Goal: Use online tool/utility: Utilize a website feature to perform a specific function

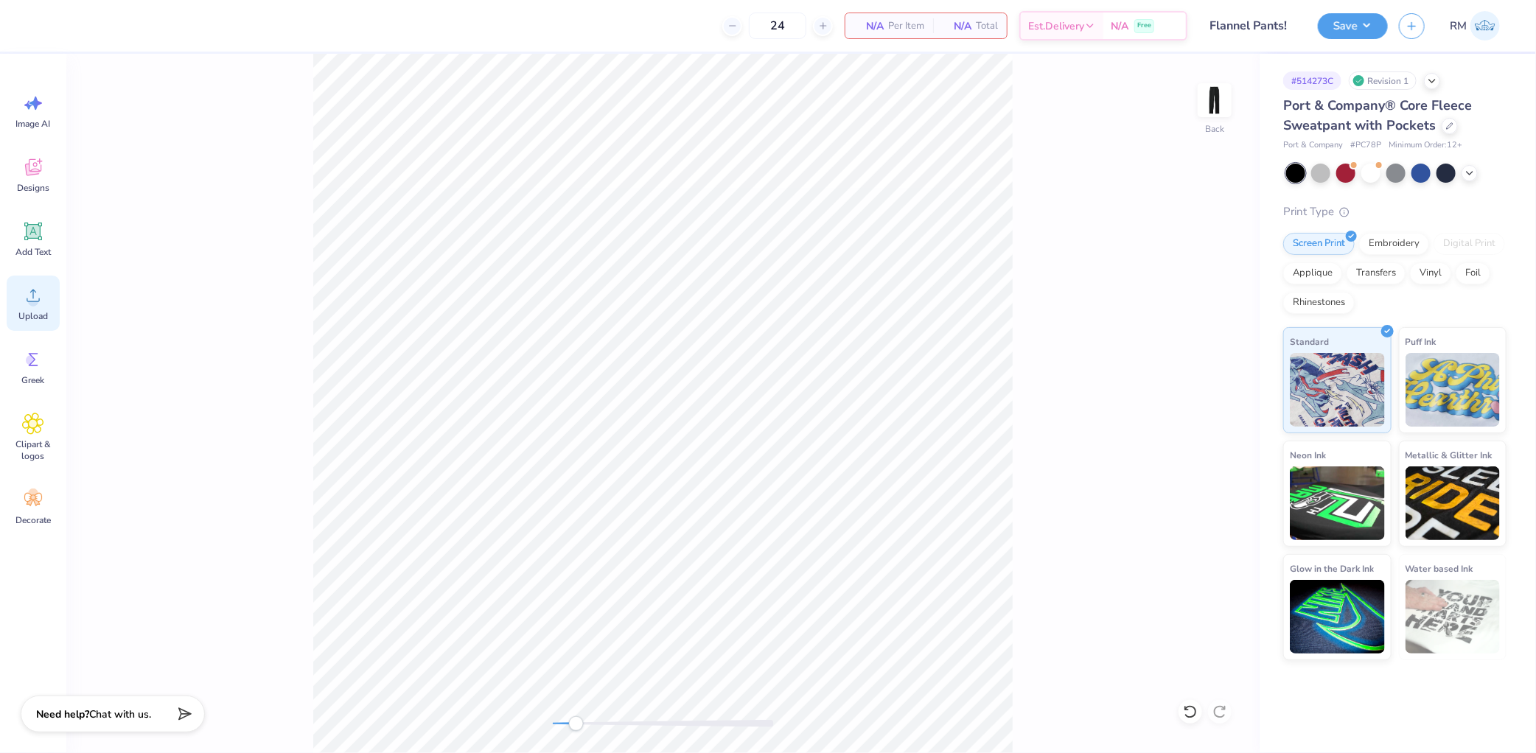
click at [38, 310] on span "Upload" at bounding box center [32, 316] width 29 height 12
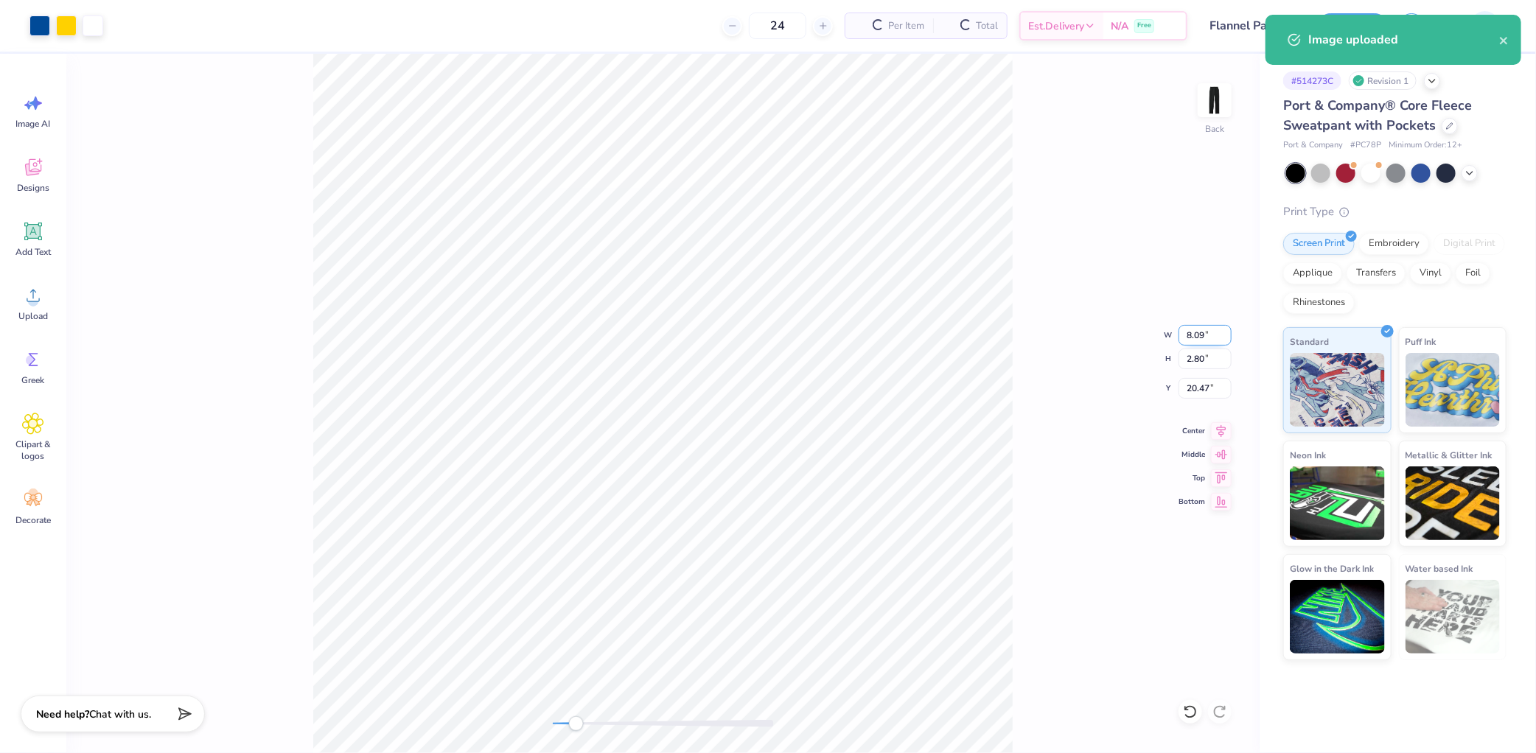
click at [1199, 335] on input "8.09" at bounding box center [1205, 335] width 53 height 21
type input "3.5"
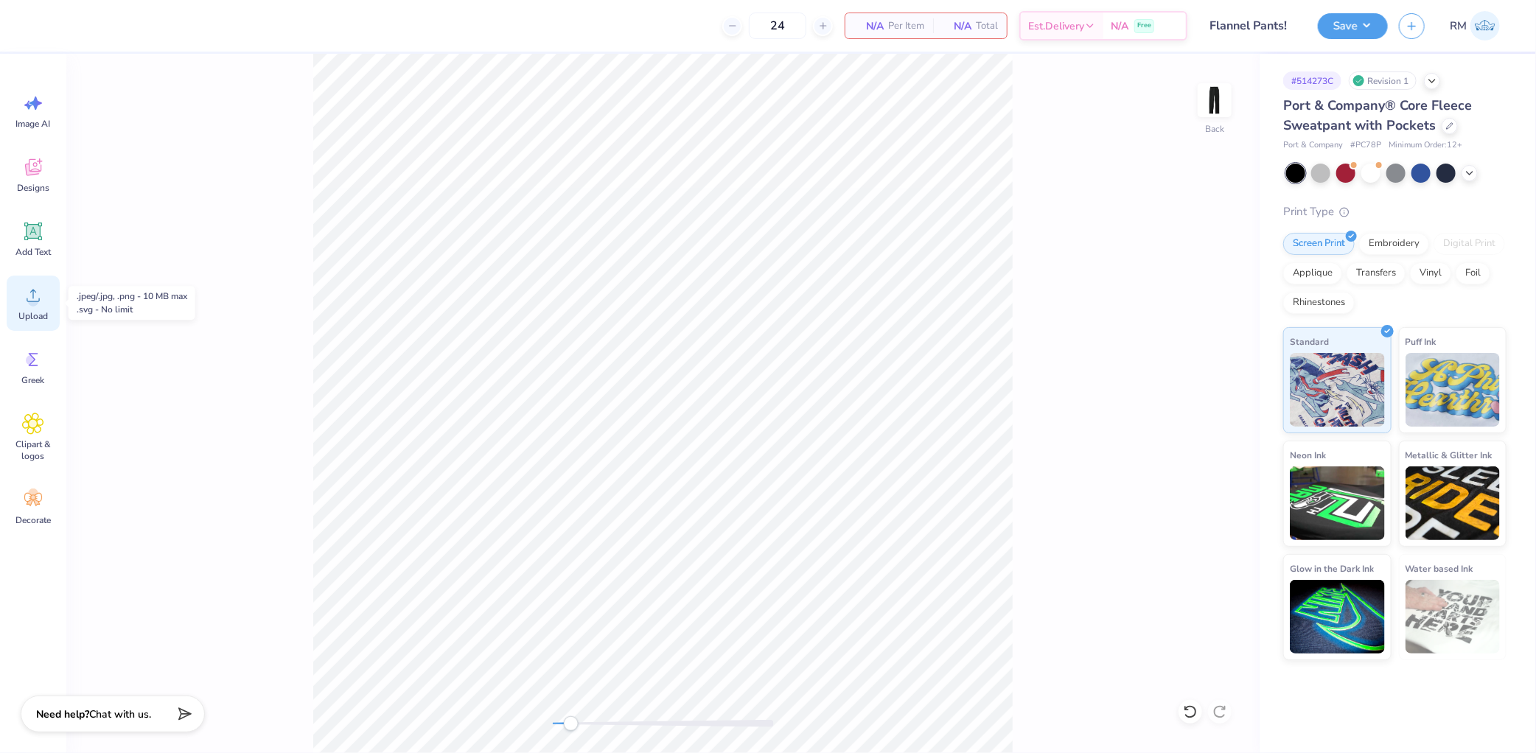
click at [35, 312] on span "Upload" at bounding box center [32, 316] width 29 height 12
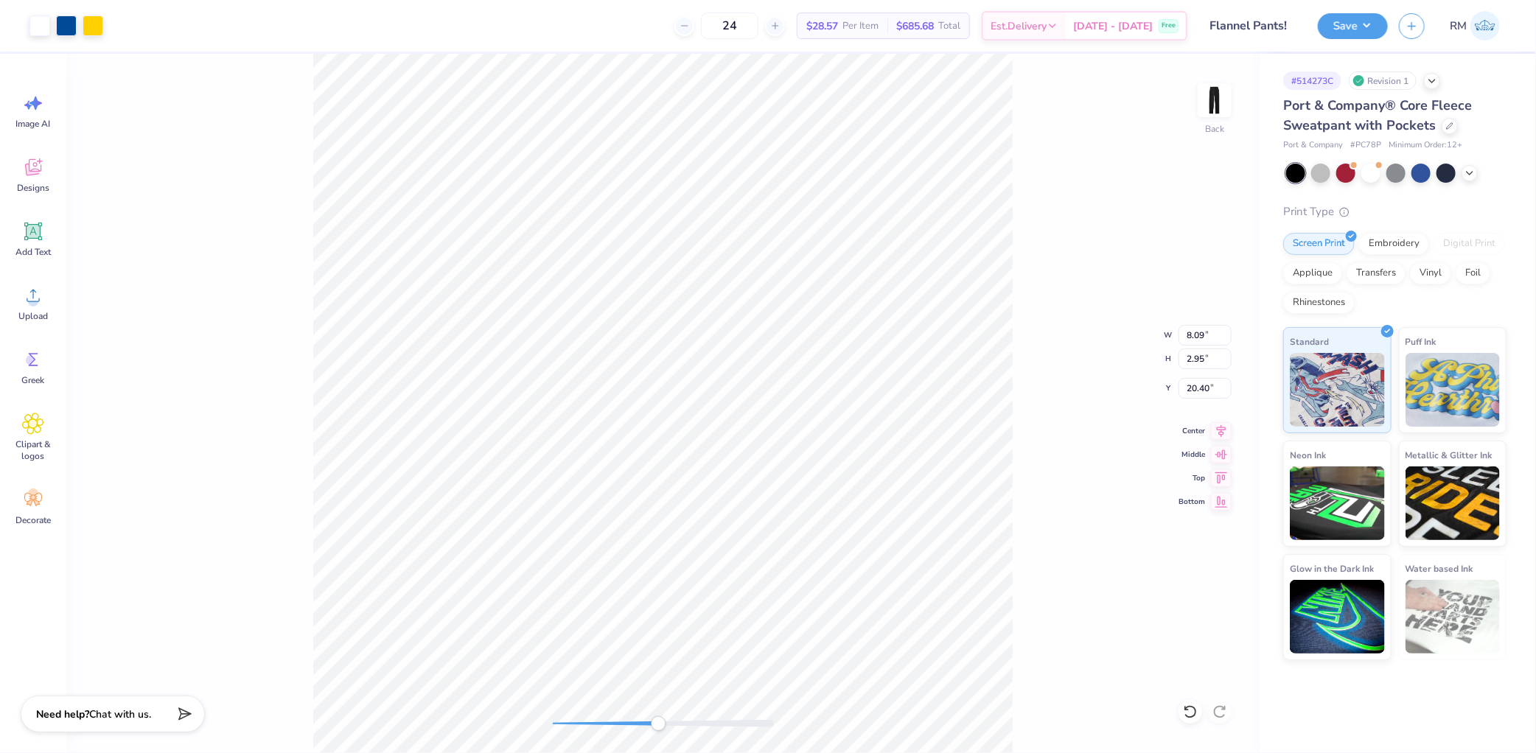
drag, startPoint x: 1182, startPoint y: 373, endPoint x: 1182, endPoint y: 381, distance: 8.1
click at [1181, 373] on div "Back W 8.09 8.09 " H 2.95 2.95 " Y 20.40 20.40 " Center Middle Top Bottom" at bounding box center [663, 404] width 1194 height 700
click at [1197, 386] on input "3.44" at bounding box center [1205, 388] width 53 height 21
click at [1197, 387] on input "3.44" at bounding box center [1205, 388] width 53 height 21
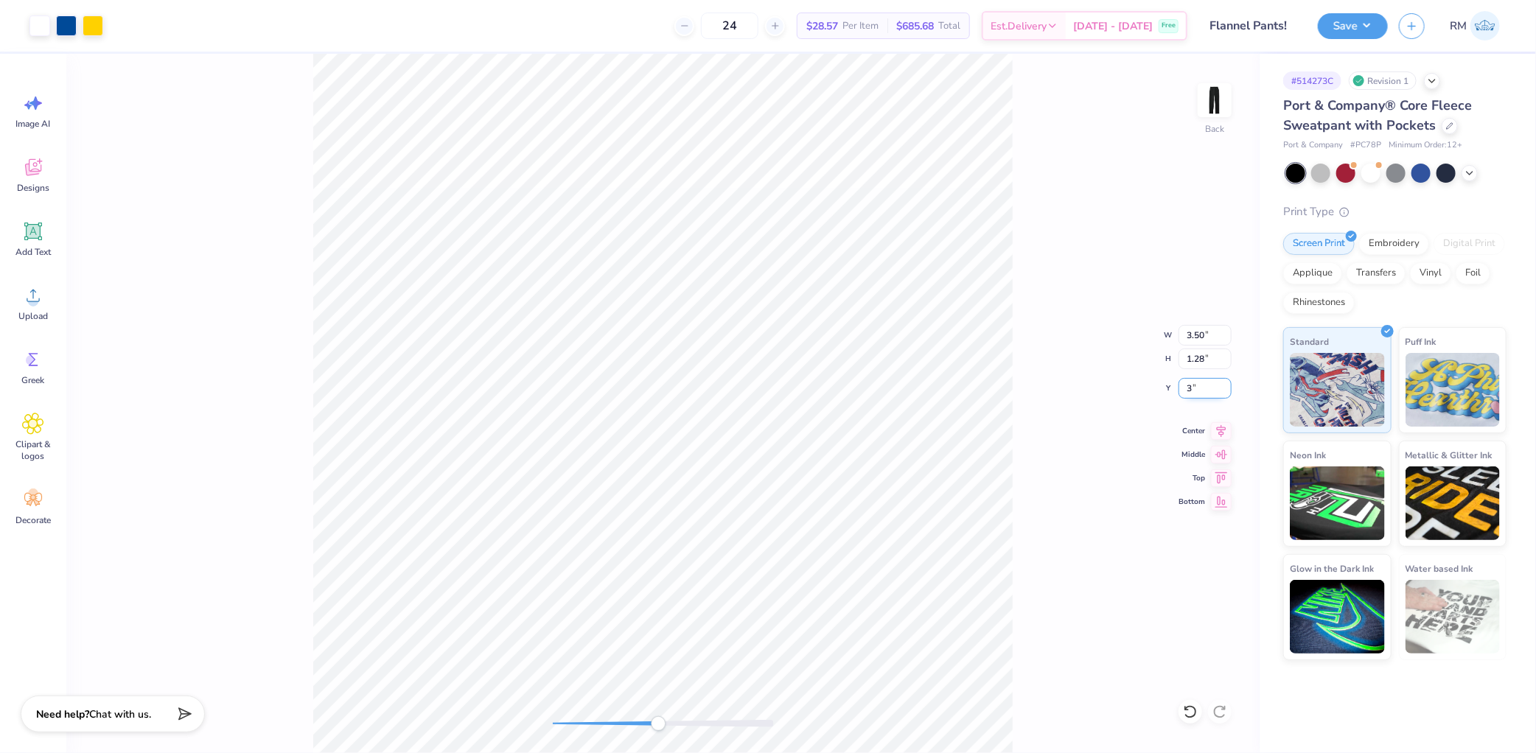
type input "3"
click at [1222, 429] on icon at bounding box center [1222, 429] width 10 height 13
click at [1362, 24] on button "Save" at bounding box center [1353, 24] width 70 height 26
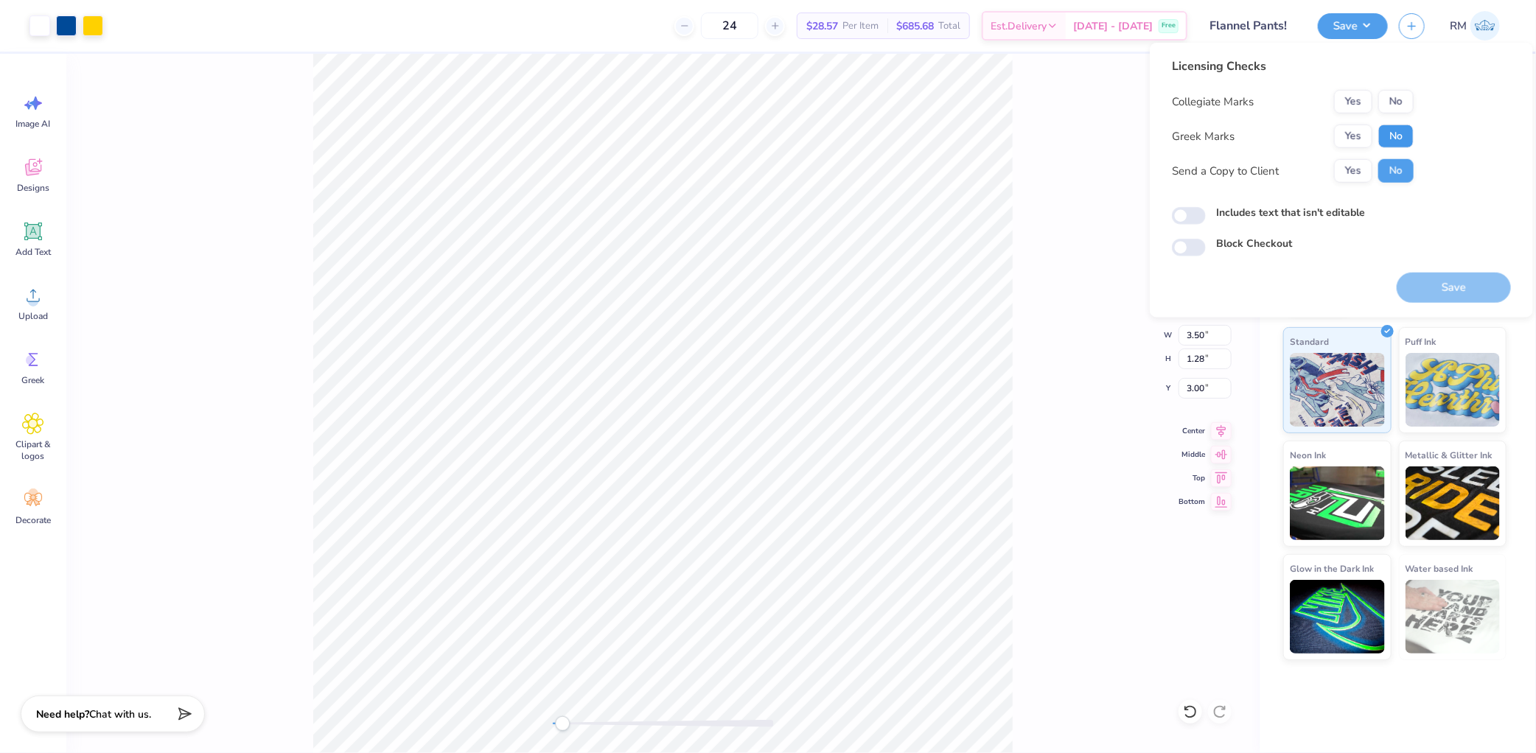
click at [1396, 135] on button "No" at bounding box center [1396, 137] width 35 height 24
click at [1355, 102] on button "Yes" at bounding box center [1353, 102] width 38 height 24
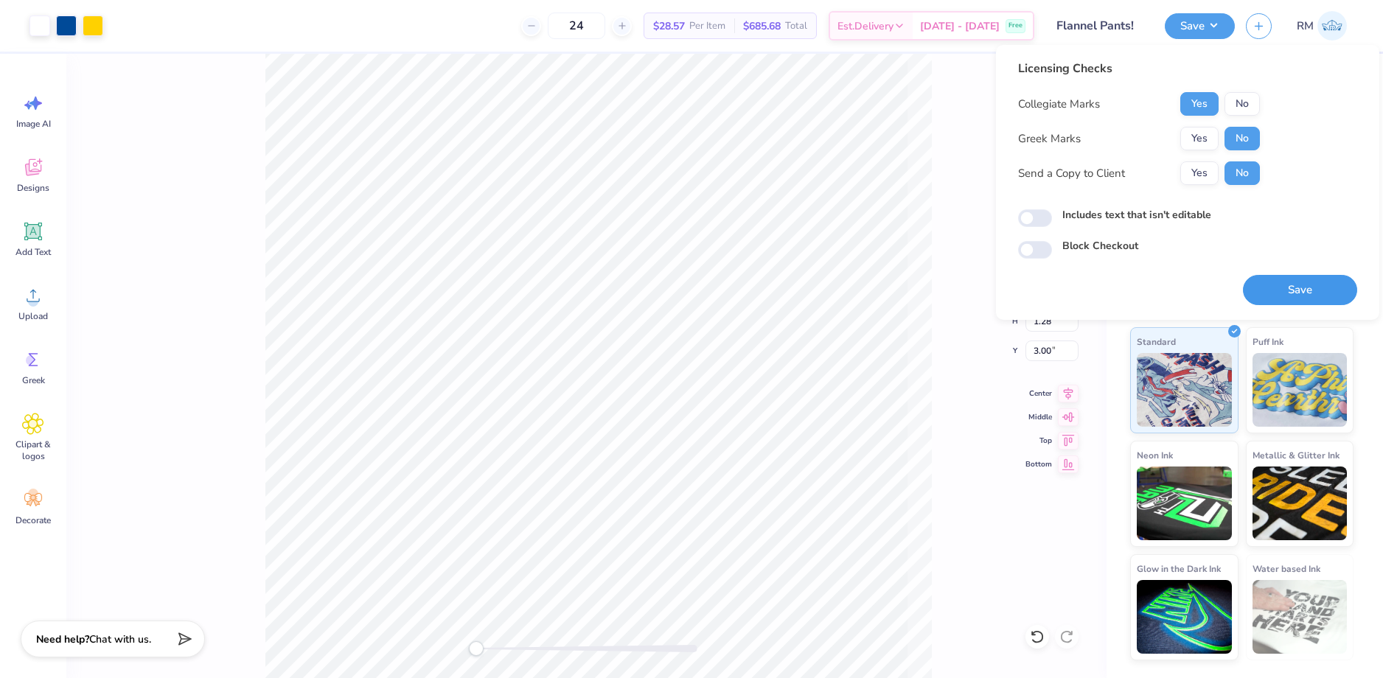
click at [1275, 290] on button "Save" at bounding box center [1300, 290] width 114 height 30
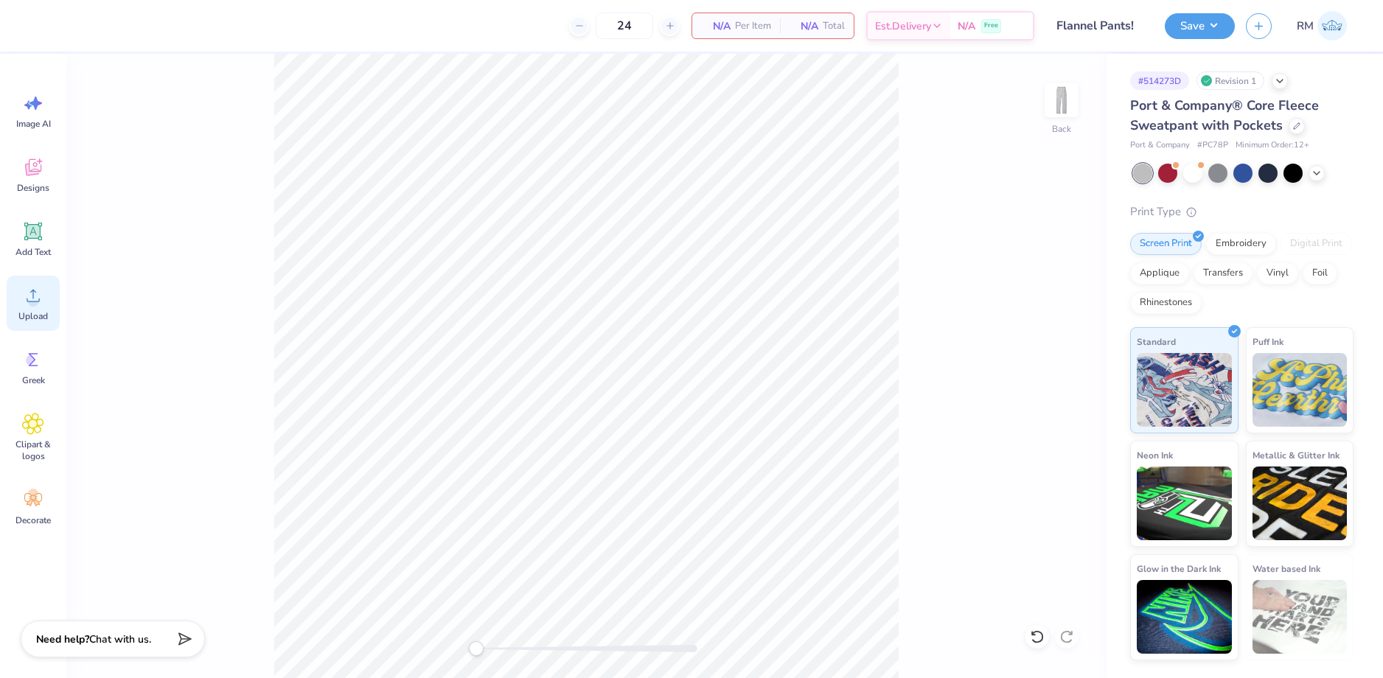
click at [25, 304] on icon at bounding box center [33, 296] width 22 height 22
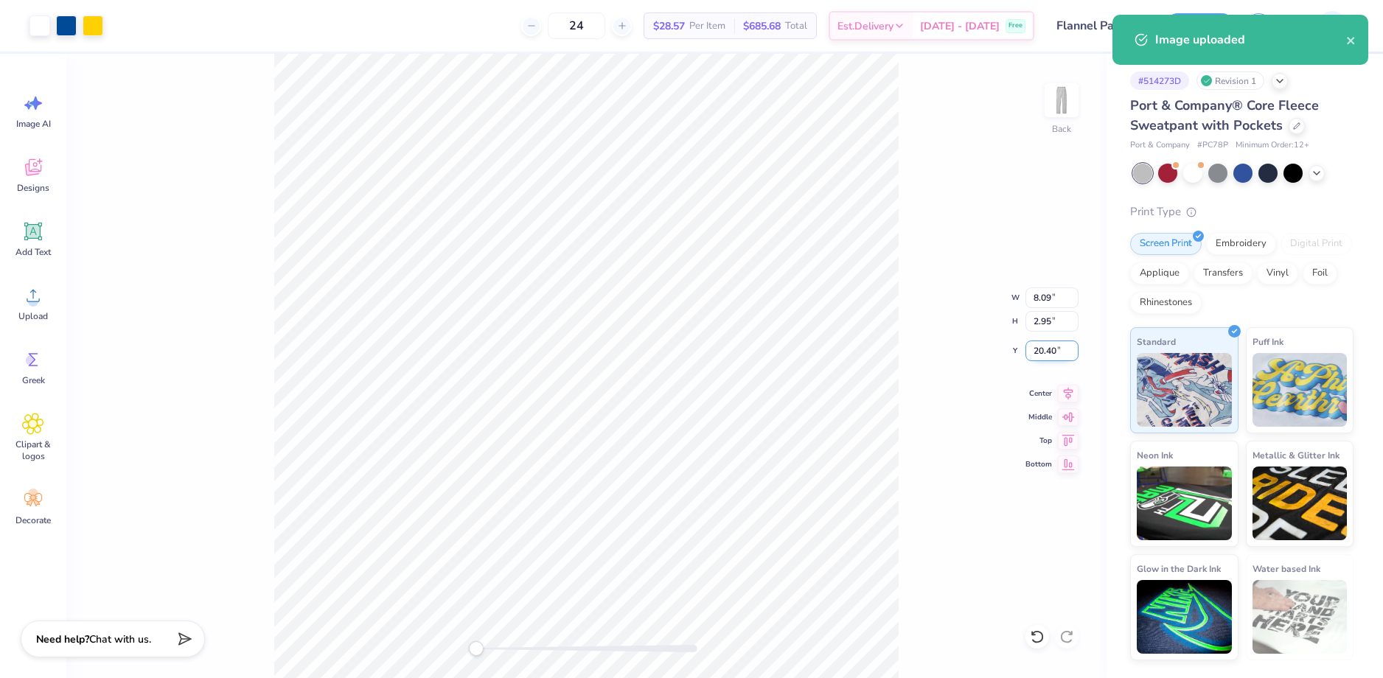
click at [1047, 353] on input "20.40" at bounding box center [1052, 351] width 53 height 21
type input "3"
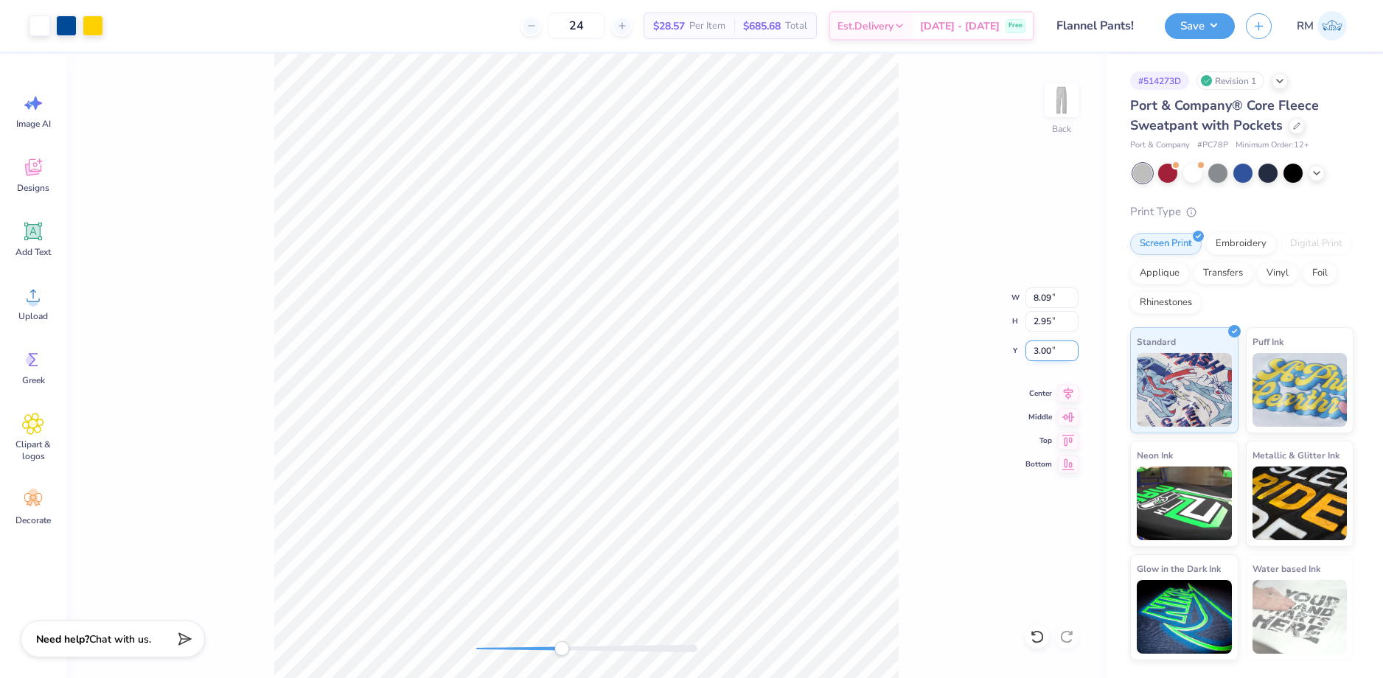
click at [1038, 346] on input "3.00" at bounding box center [1052, 351] width 53 height 21
type input "3"
click at [1062, 390] on icon at bounding box center [1068, 392] width 21 height 18
type input "0.13"
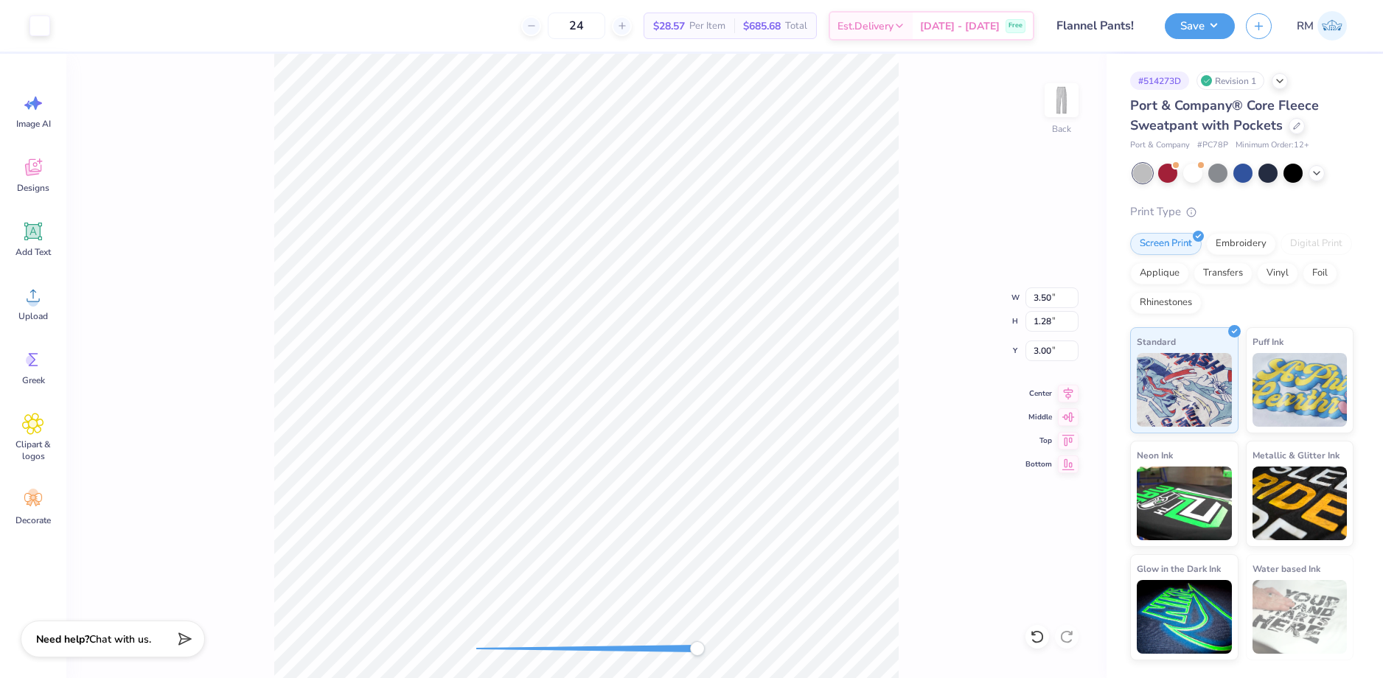
type input "0.14"
type input "3.79"
click at [648, 457] on li "Group" at bounding box center [685, 463] width 116 height 29
click at [1210, 25] on button "Save" at bounding box center [1200, 24] width 70 height 26
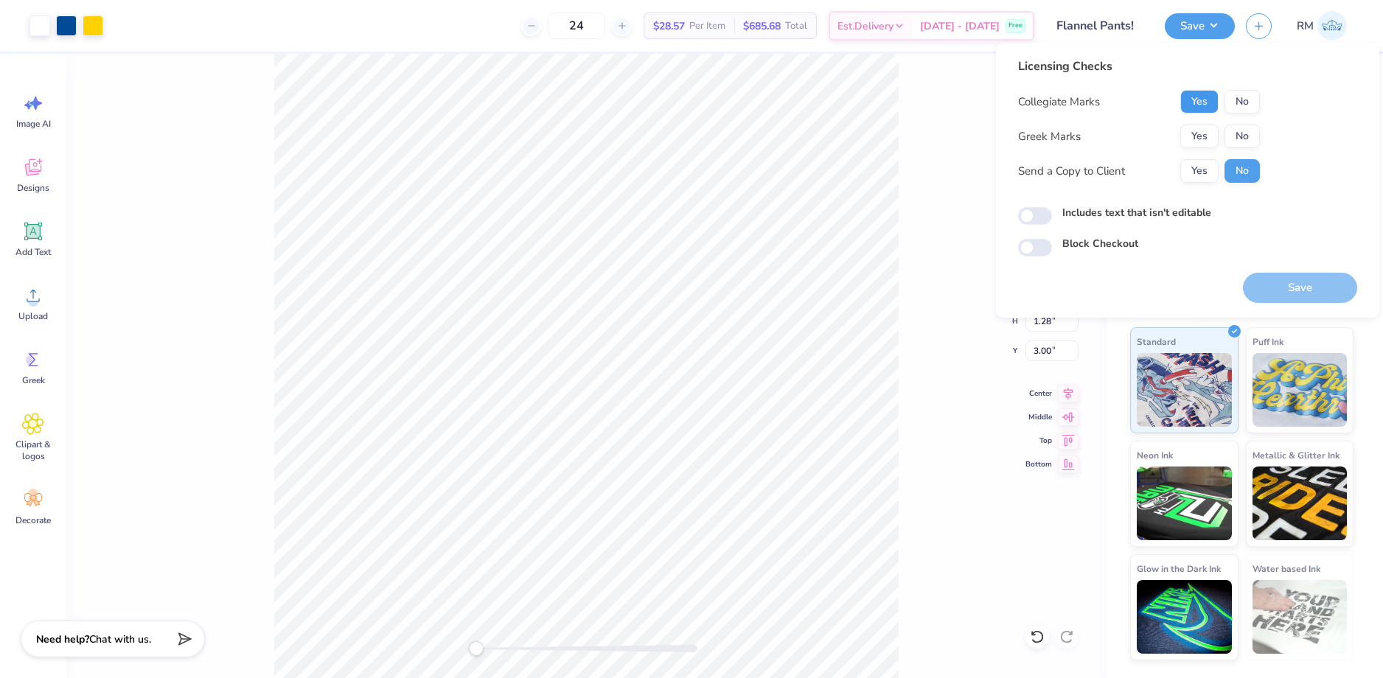
click at [1211, 103] on button "Yes" at bounding box center [1199, 102] width 38 height 24
click at [1242, 133] on button "No" at bounding box center [1242, 137] width 35 height 24
click at [1293, 284] on button "Save" at bounding box center [1300, 290] width 114 height 30
